Goal: Information Seeking & Learning: Learn about a topic

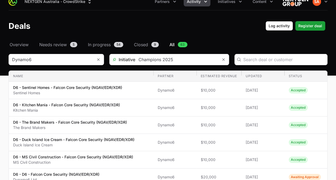
scroll to position [8, 0]
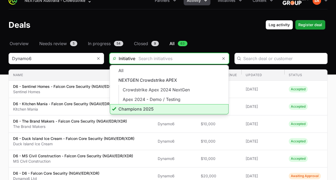
click at [196, 55] on input "Deals Filters" at bounding box center [176, 58] width 83 height 11
click at [151, 111] on li "Champions 2025" at bounding box center [169, 109] width 119 height 10
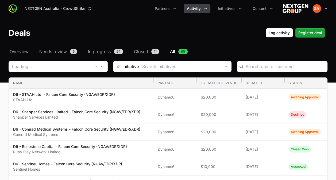
type input "Dynamo6"
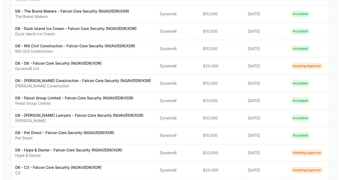
scroll to position [186, 0]
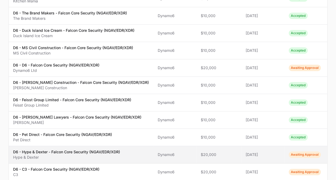
click at [100, 155] on p "Hype & Dexter" at bounding box center [66, 157] width 107 height 5
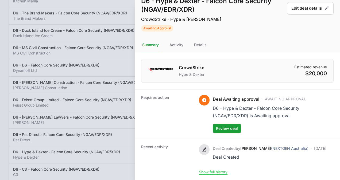
scroll to position [14, 0]
click at [202, 39] on div "Details" at bounding box center [200, 45] width 15 height 14
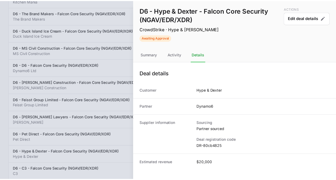
scroll to position [0, 0]
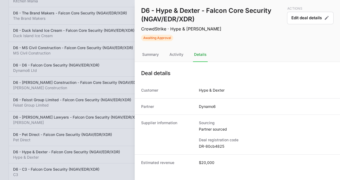
click at [57, 129] on div at bounding box center [170, 90] width 340 height 180
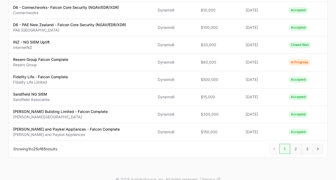
scroll to position [388, 0]
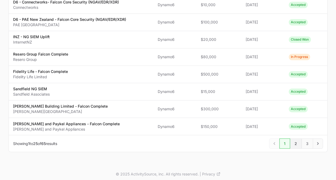
click at [300, 139] on span "2" at bounding box center [295, 143] width 11 height 10
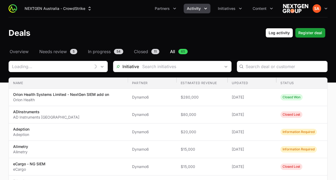
type input "Dynamo6"
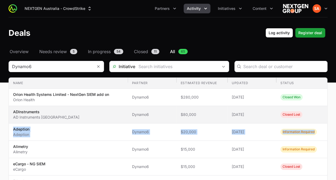
drag, startPoint x: 300, startPoint y: 139, endPoint x: 320, endPoint y: 119, distance: 27.8
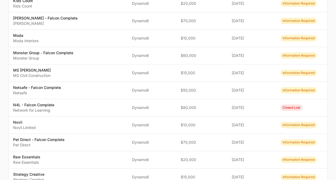
scroll to position [370, 0]
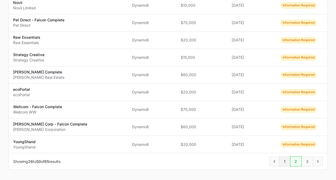
click at [287, 157] on span "1" at bounding box center [284, 161] width 11 height 10
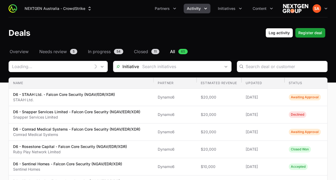
type input "Dynamo6"
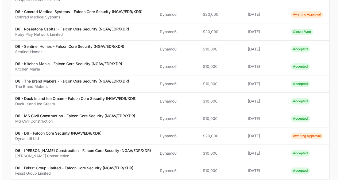
scroll to position [120, 0]
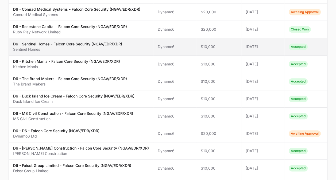
click at [281, 43] on td "Updated [DATE]" at bounding box center [262, 46] width 43 height 17
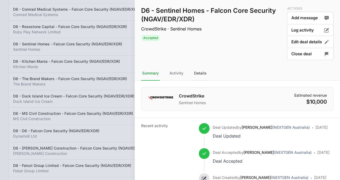
click at [198, 73] on div "Details" at bounding box center [200, 73] width 15 height 14
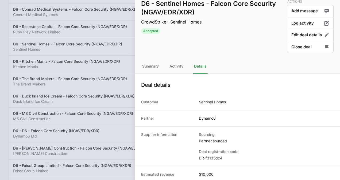
scroll to position [9, 0]
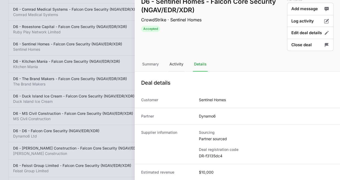
click at [179, 62] on div "Activity" at bounding box center [176, 64] width 16 height 14
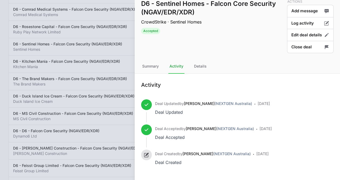
scroll to position [7, 0]
click at [150, 67] on div "Summary" at bounding box center [150, 66] width 19 height 14
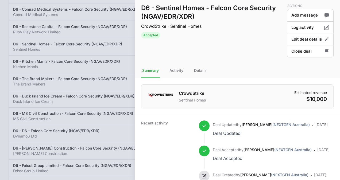
scroll to position [0, 0]
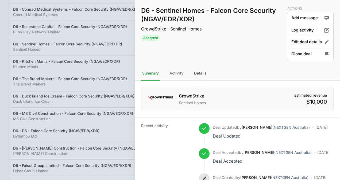
click at [199, 75] on div "Details" at bounding box center [200, 73] width 15 height 14
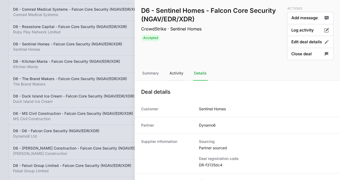
click at [179, 73] on div "Activity" at bounding box center [176, 73] width 16 height 14
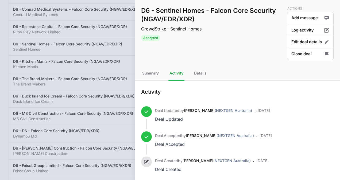
click at [123, 20] on div at bounding box center [170, 90] width 340 height 180
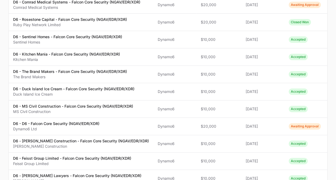
scroll to position [131, 0]
